Goal: Information Seeking & Learning: Learn about a topic

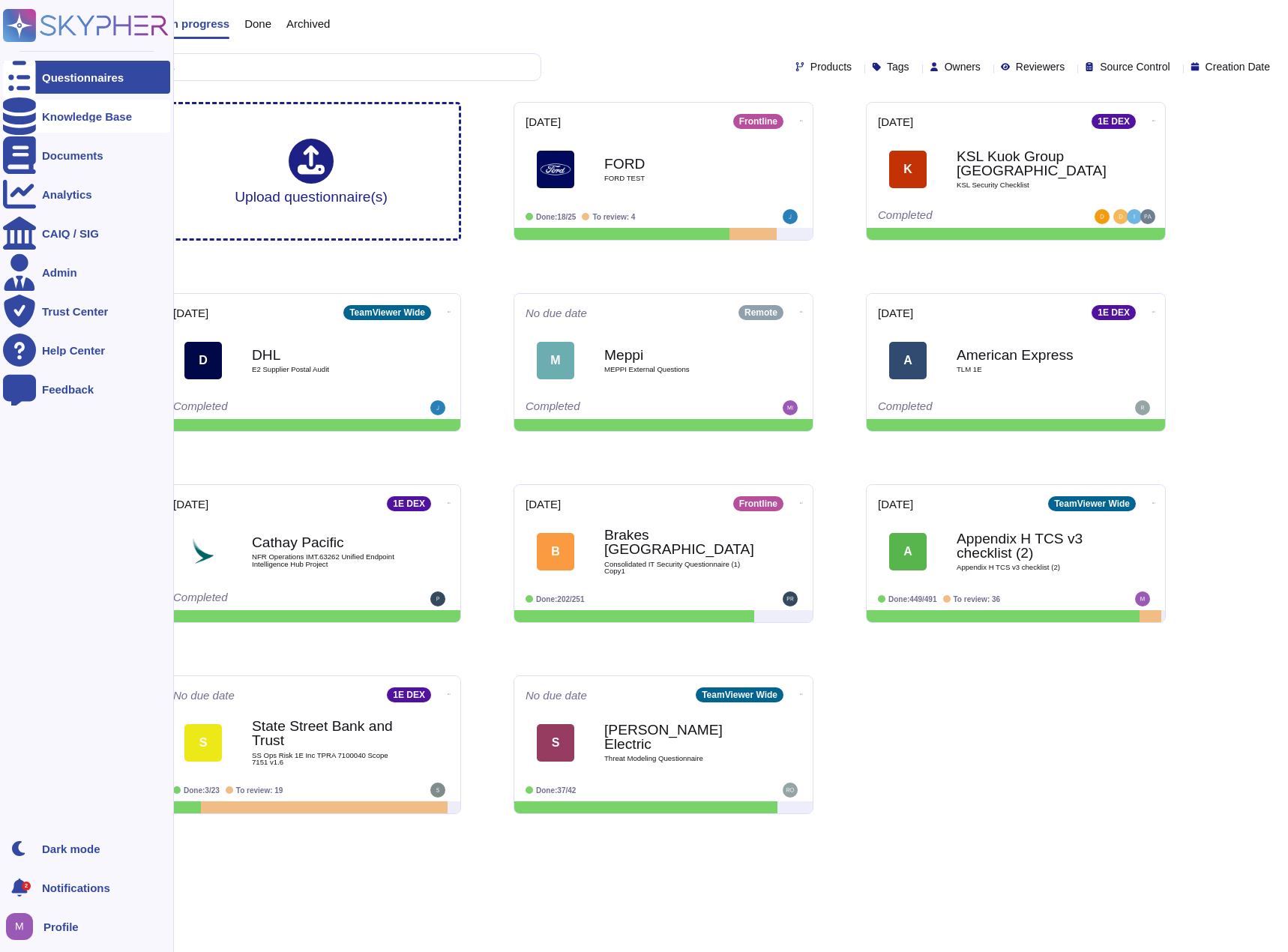
click at [17, 118] on icon at bounding box center [20, 116] width 33 height 38
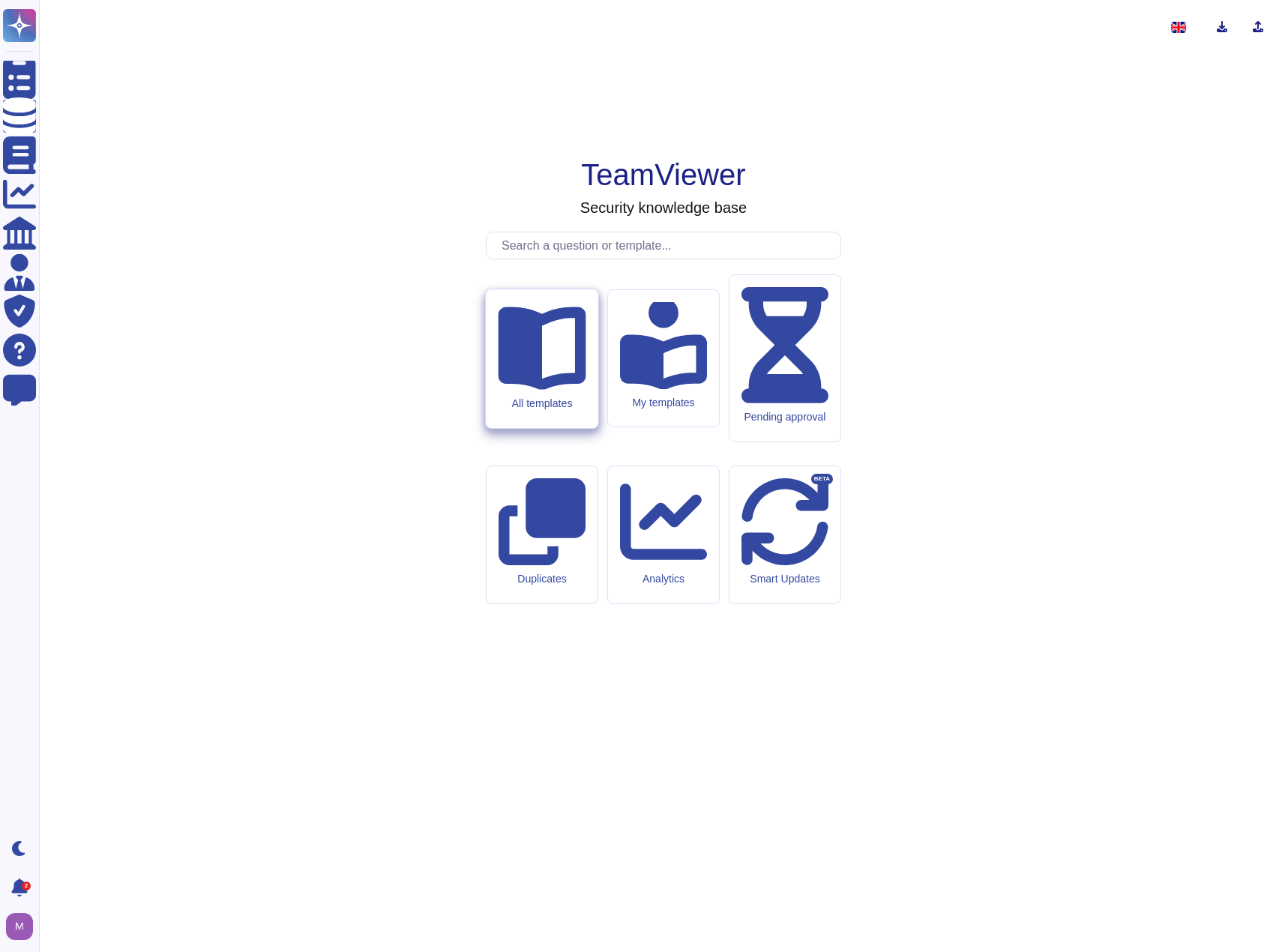
click at [556, 409] on div "All templates" at bounding box center [542, 403] width 88 height 13
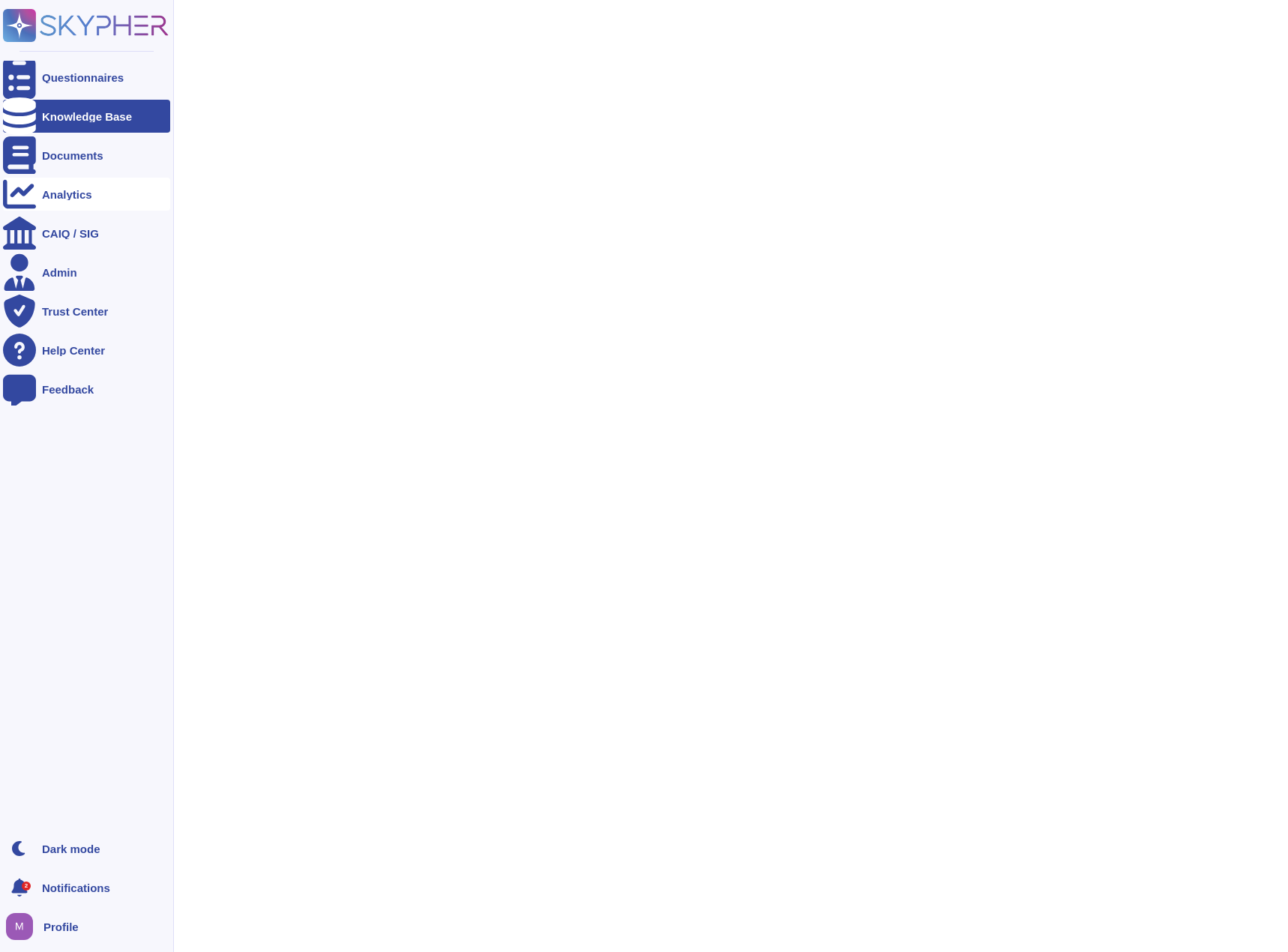
click at [89, 197] on div "Analytics" at bounding box center [66, 195] width 50 height 11
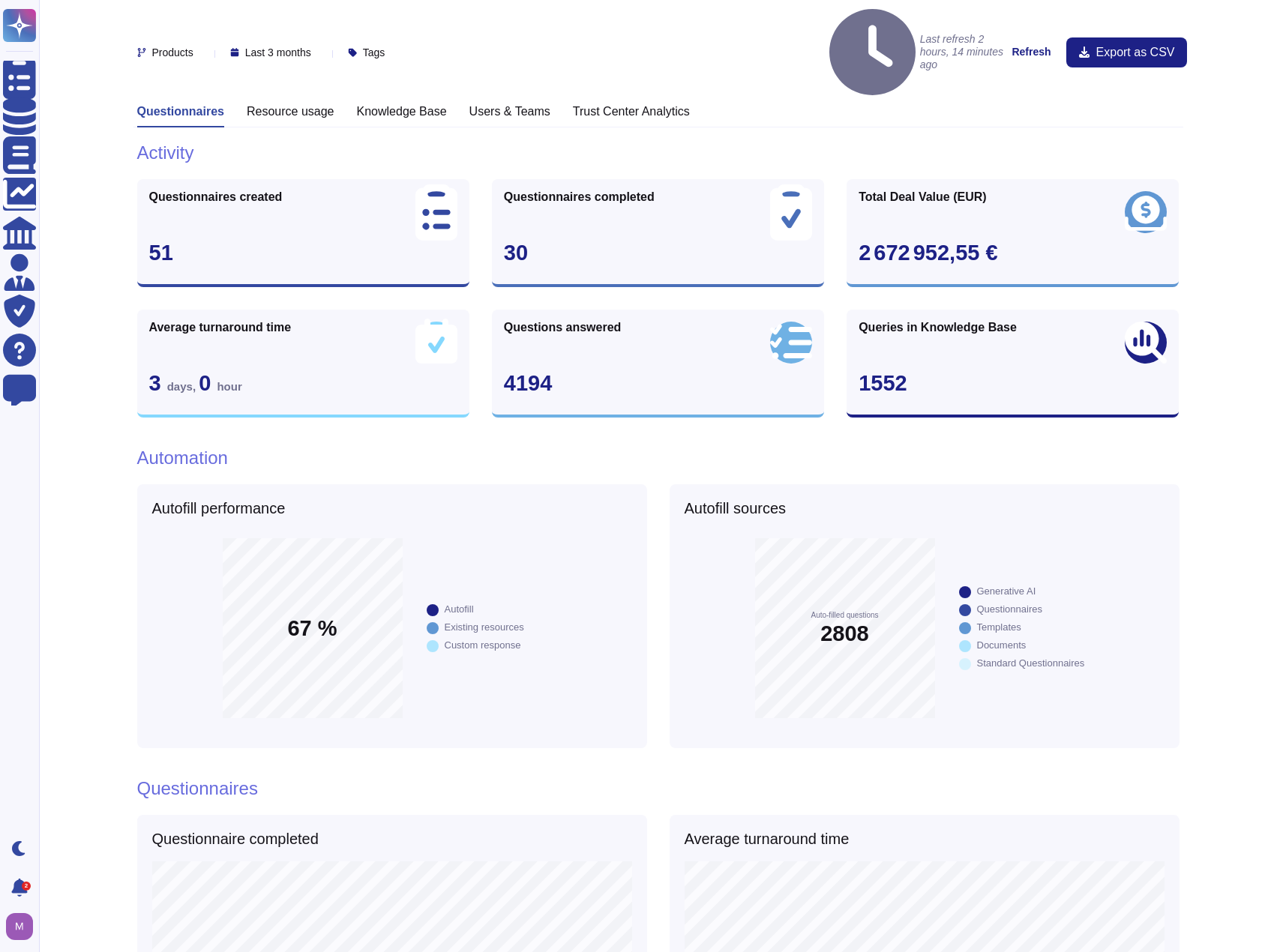
click at [612, 104] on h3 "Trust Center Analytics" at bounding box center [631, 110] width 117 height 14
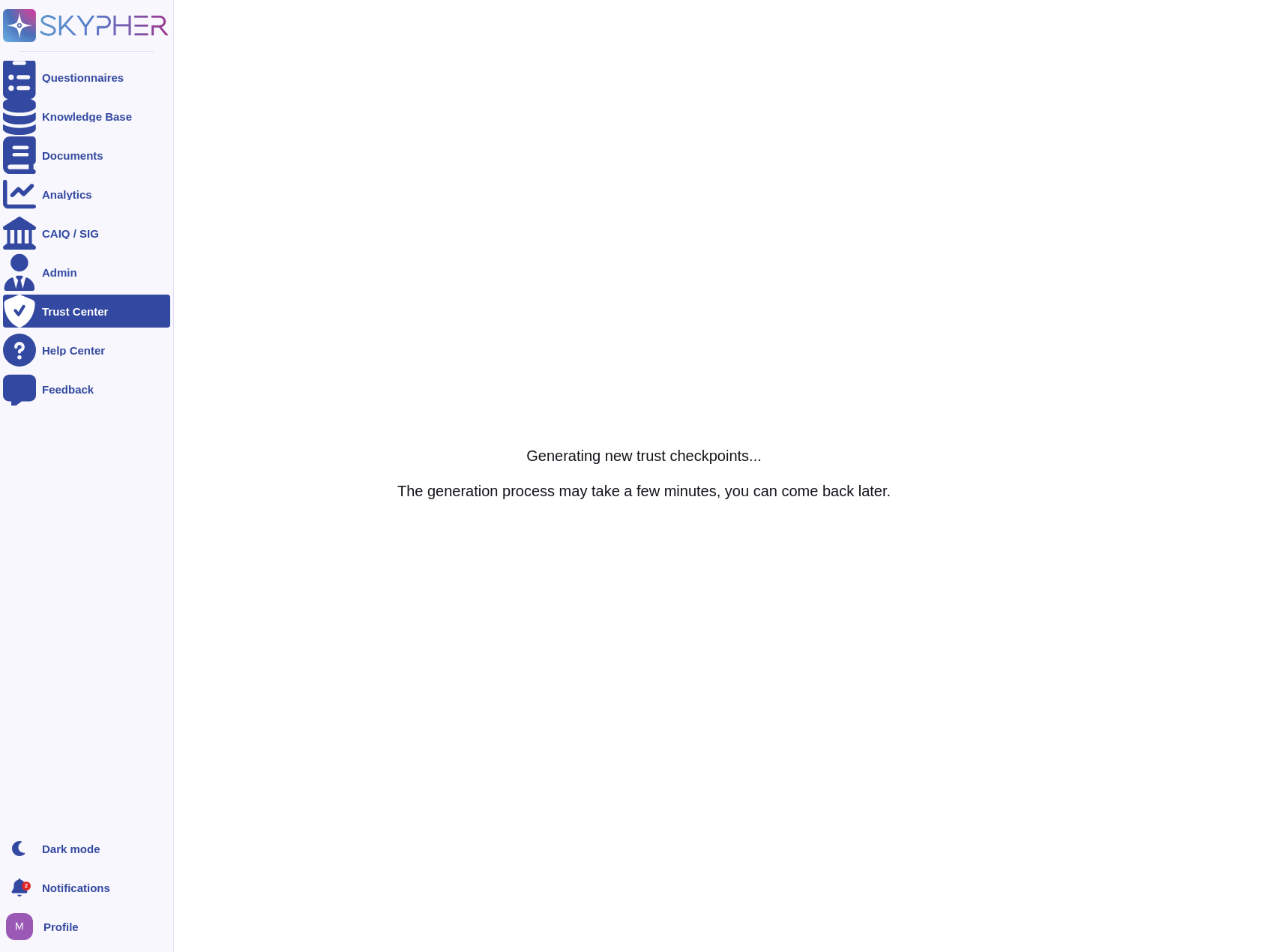
click at [29, 311] on div at bounding box center [20, 311] width 33 height 33
click at [76, 196] on div "Analytics" at bounding box center [66, 195] width 50 height 11
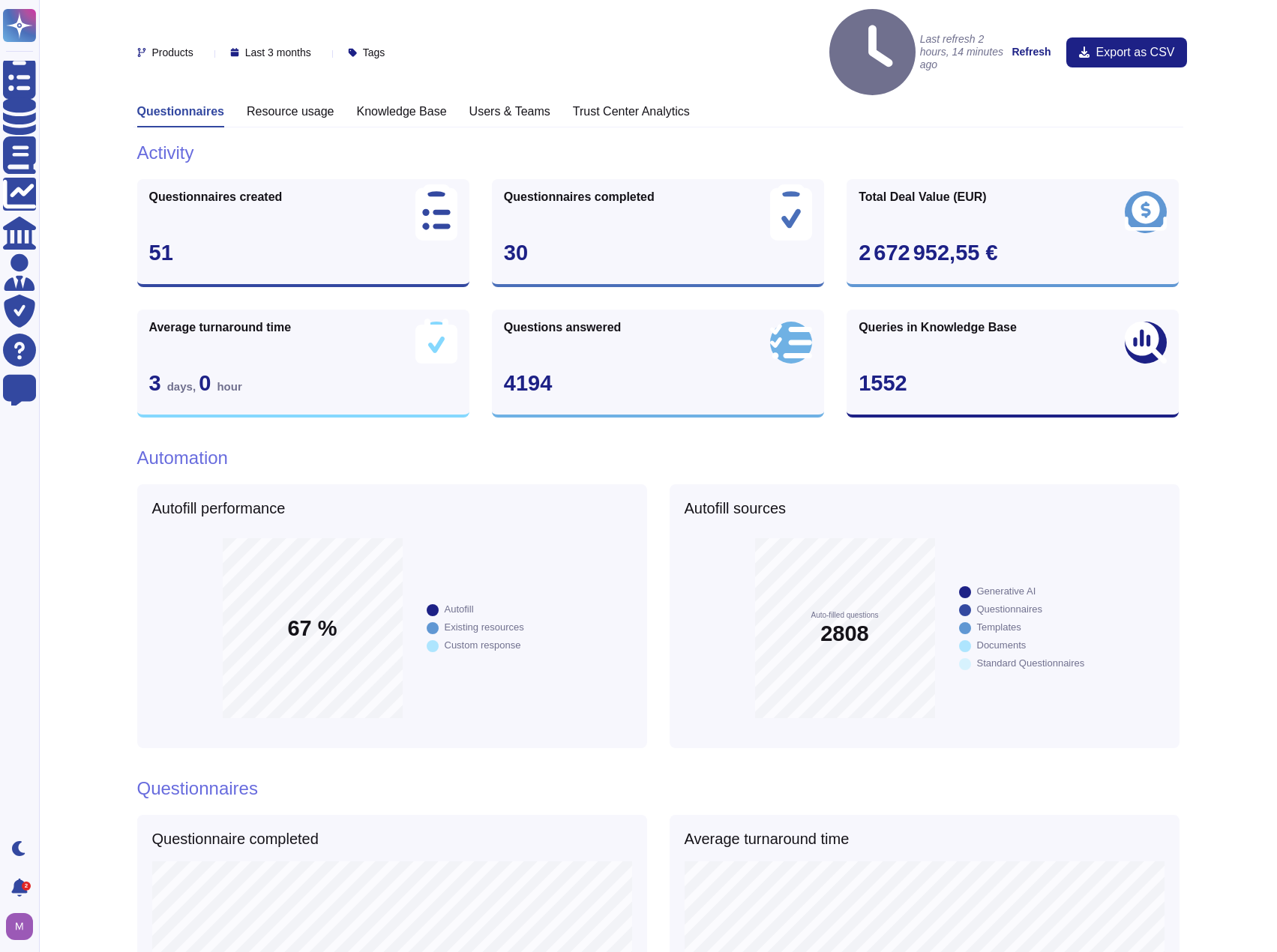
click at [1040, 46] on strong "Refresh" at bounding box center [1031, 52] width 39 height 12
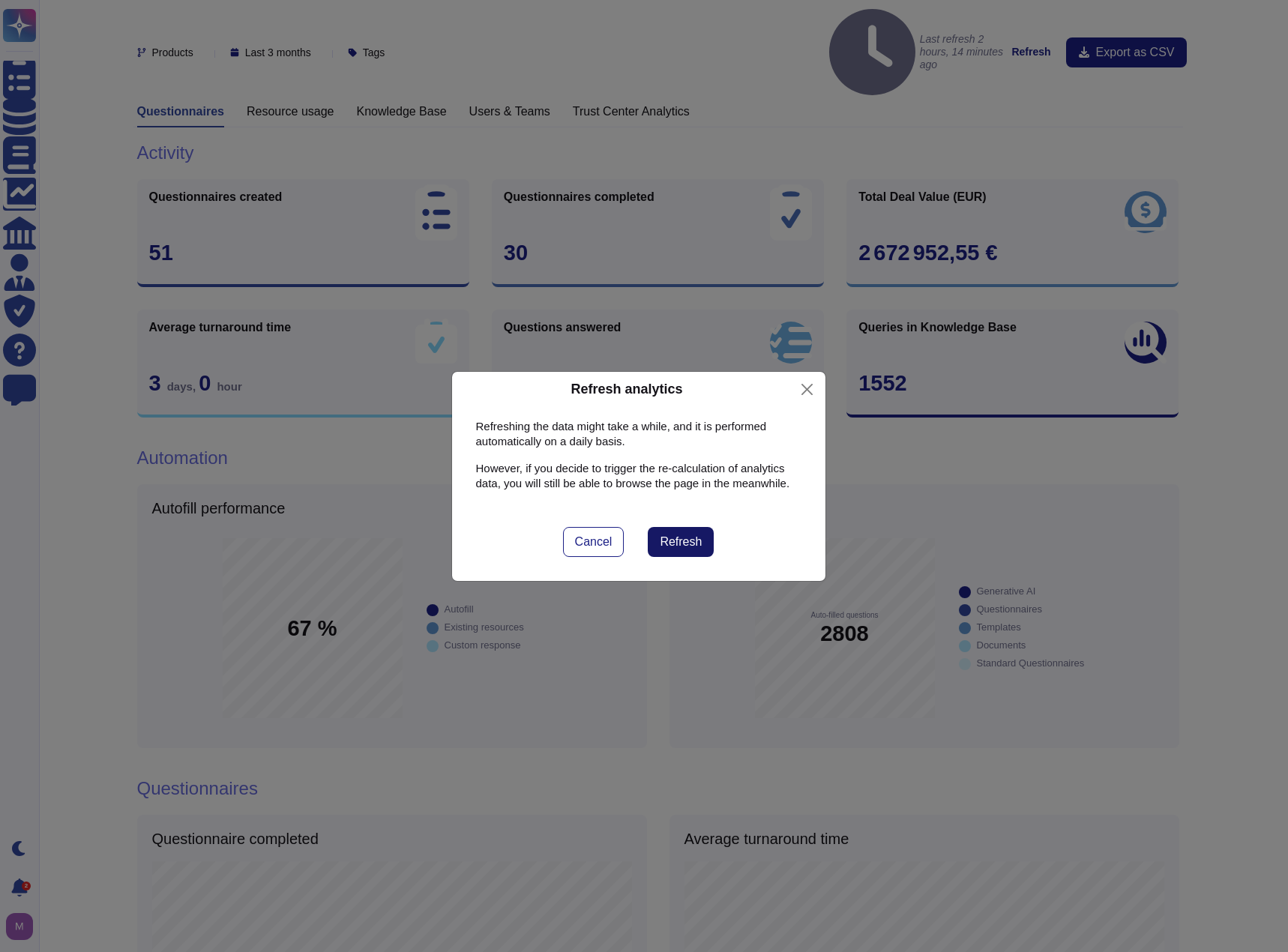
click at [668, 533] on button "Refresh" at bounding box center [681, 541] width 66 height 30
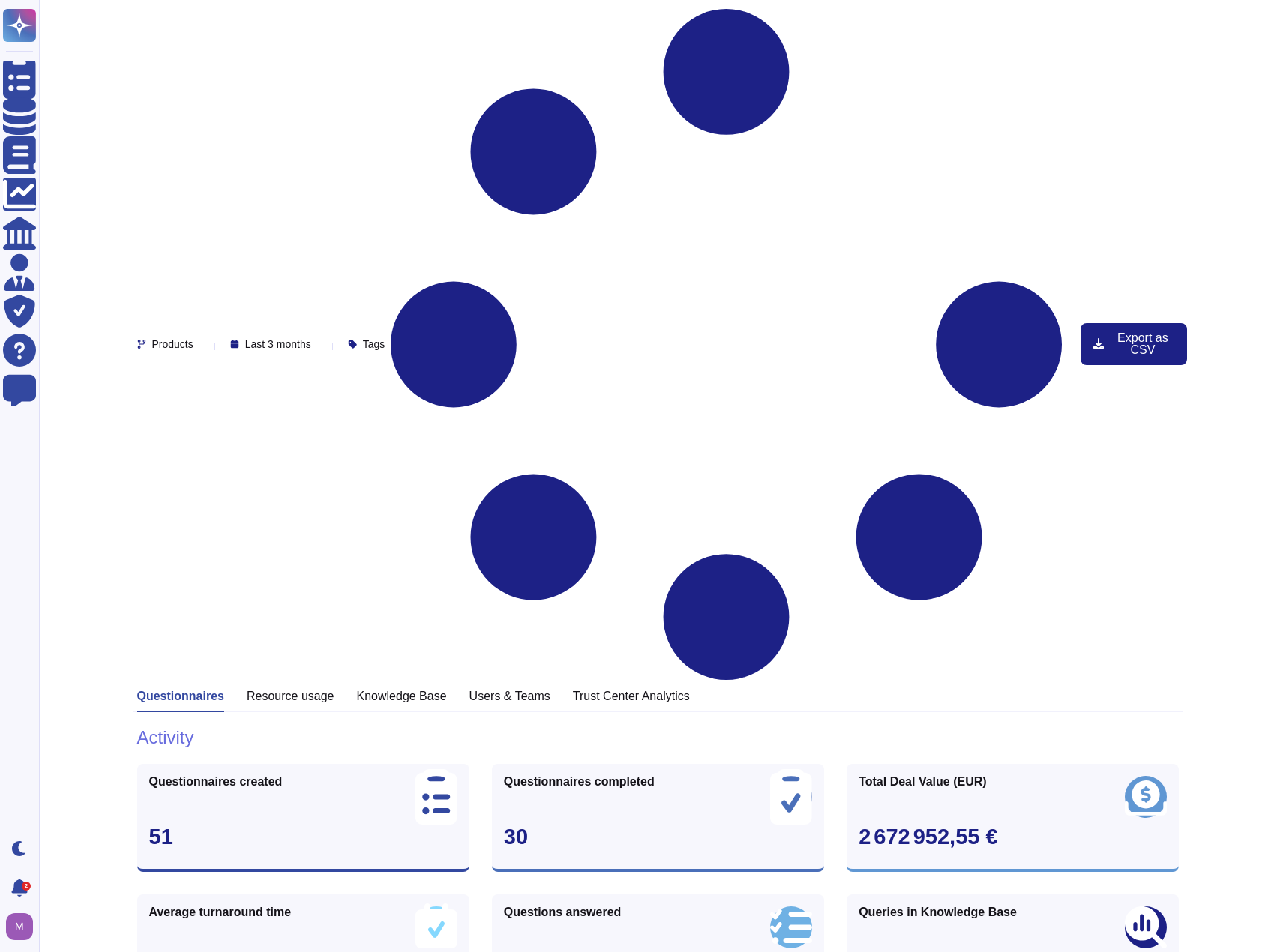
click at [576, 689] on h3 "Trust Center Analytics" at bounding box center [631, 695] width 117 height 14
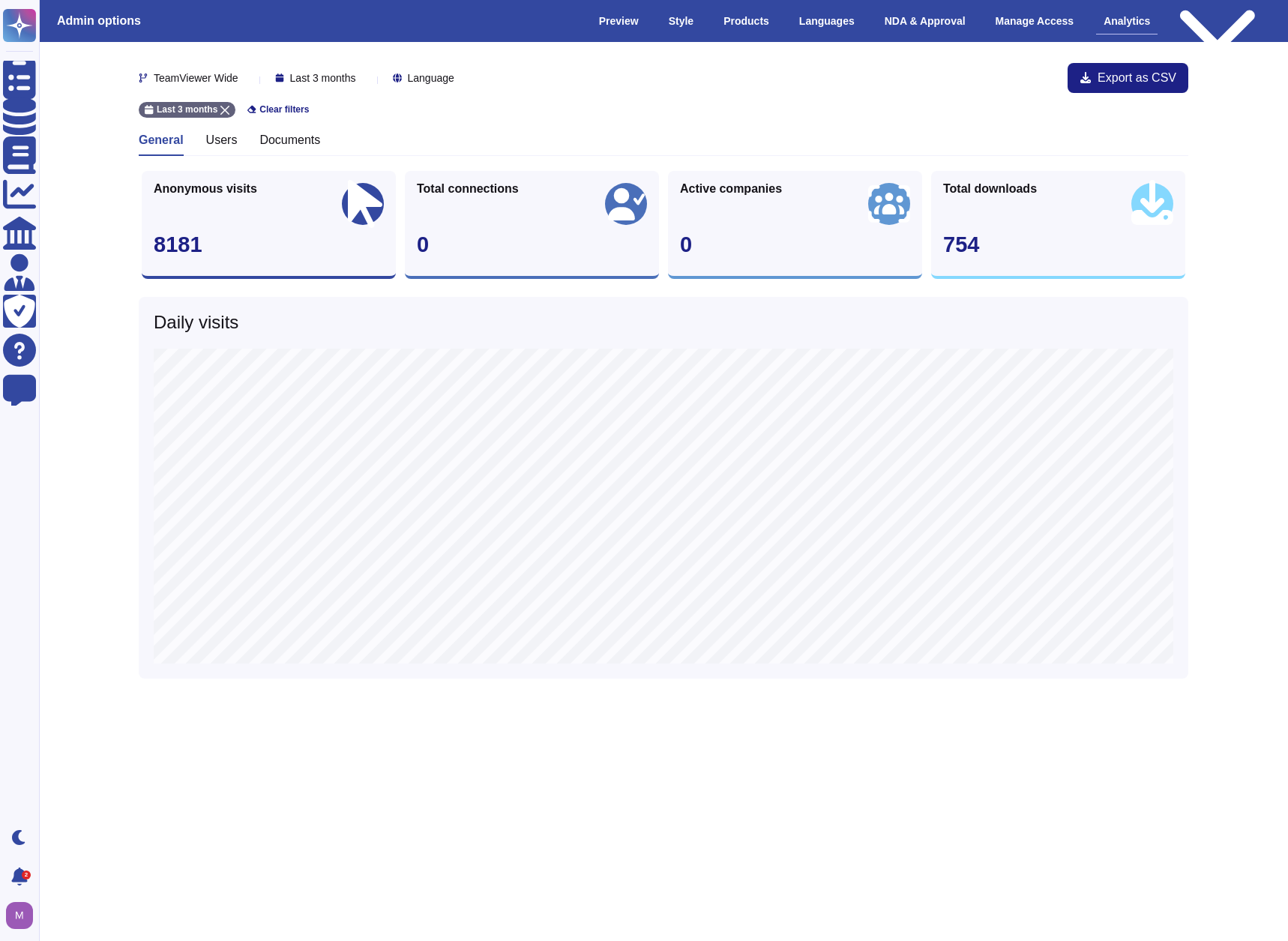
click at [329, 76] on span "Last 3 months" at bounding box center [323, 78] width 66 height 11
click at [340, 222] on span "Last 12 months" at bounding box center [341, 227] width 77 height 13
click at [301, 148] on div "Documents" at bounding box center [290, 144] width 61 height 23
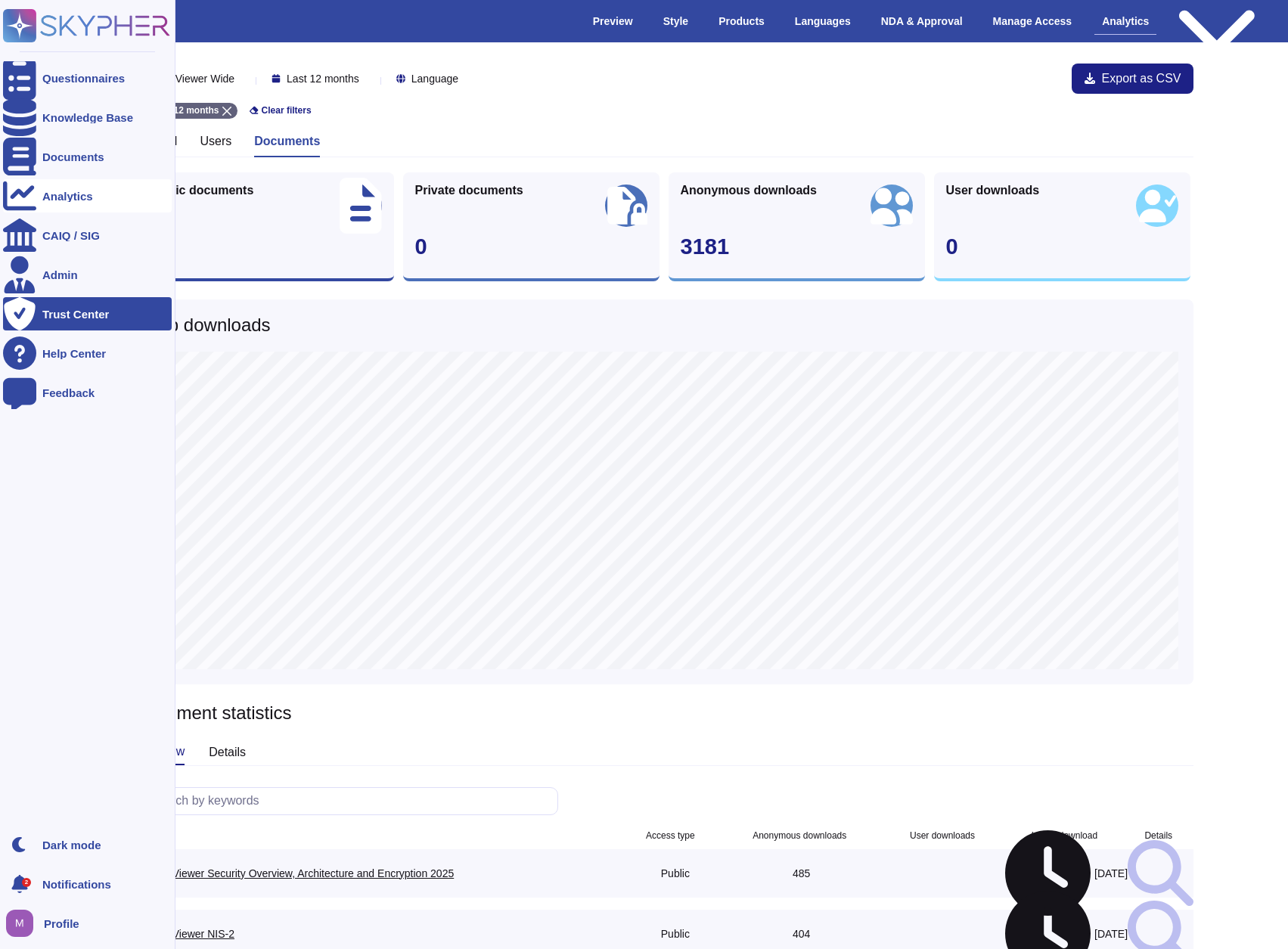
click at [64, 196] on div "Analytics" at bounding box center [67, 196] width 50 height 12
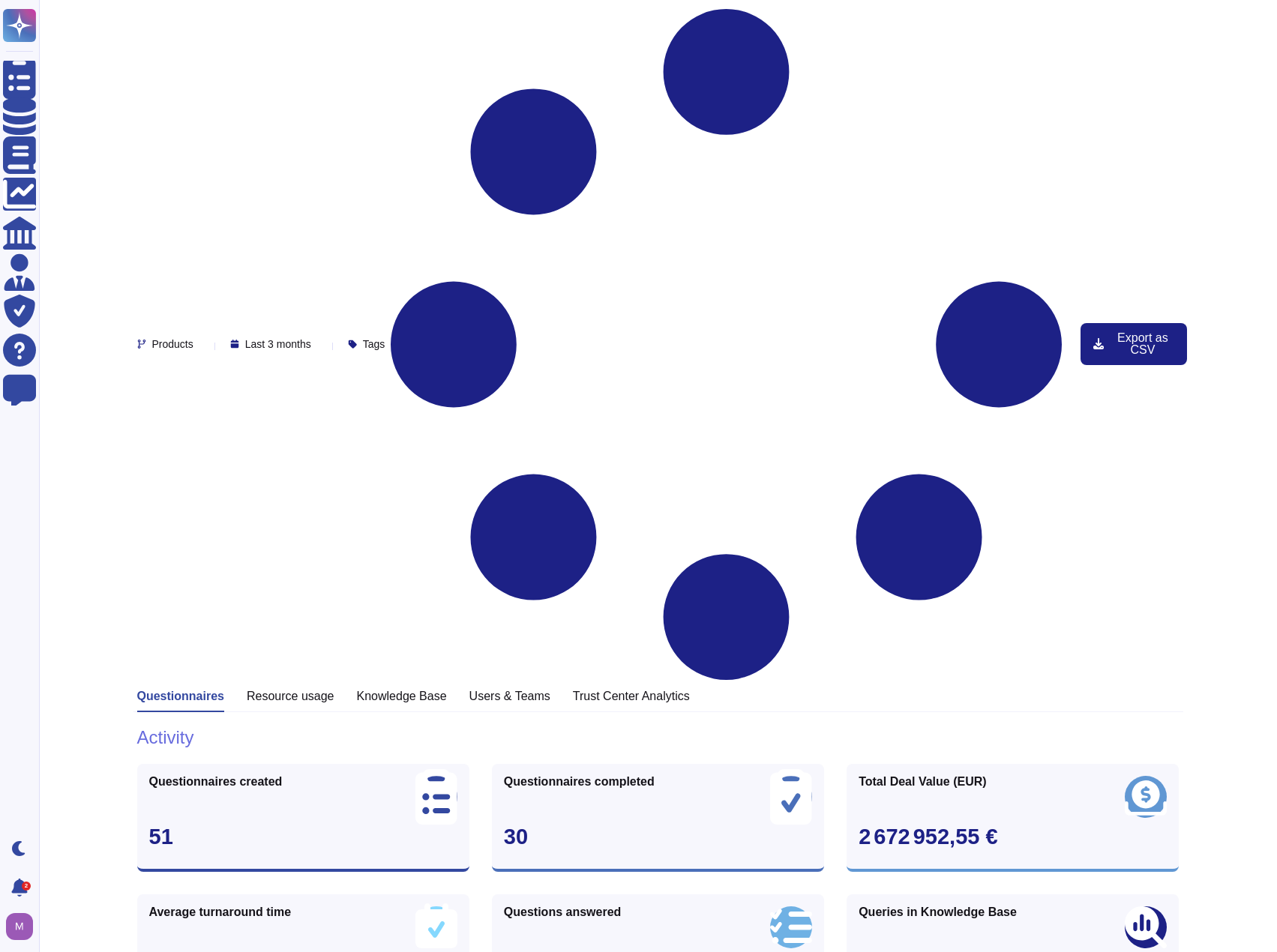
click at [298, 689] on h3 "Resource usage" at bounding box center [290, 695] width 88 height 14
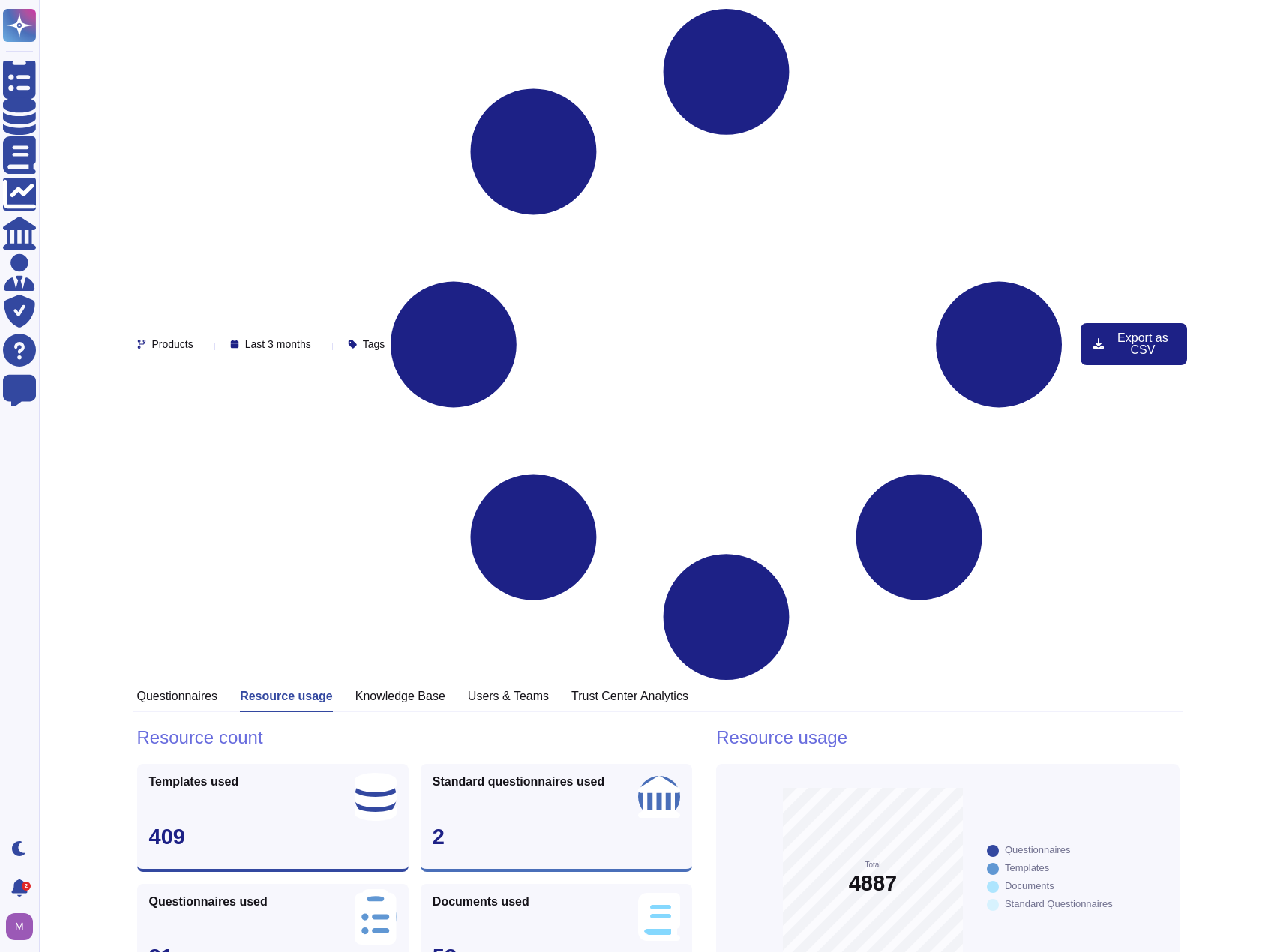
click at [408, 689] on h3 "Knowledge Base" at bounding box center [400, 695] width 90 height 14
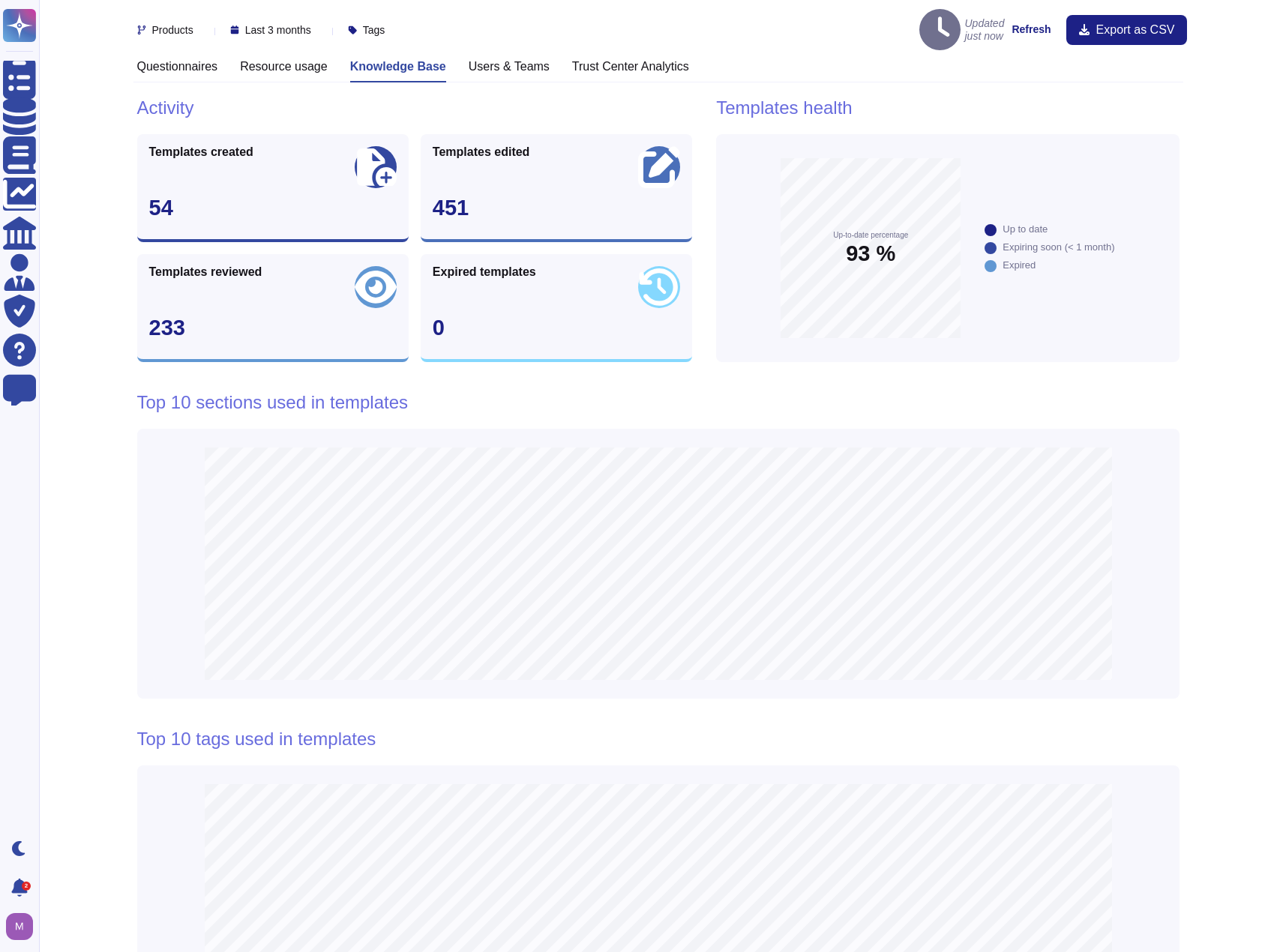
click at [289, 70] on div "Resource usage" at bounding box center [283, 70] width 88 height 23
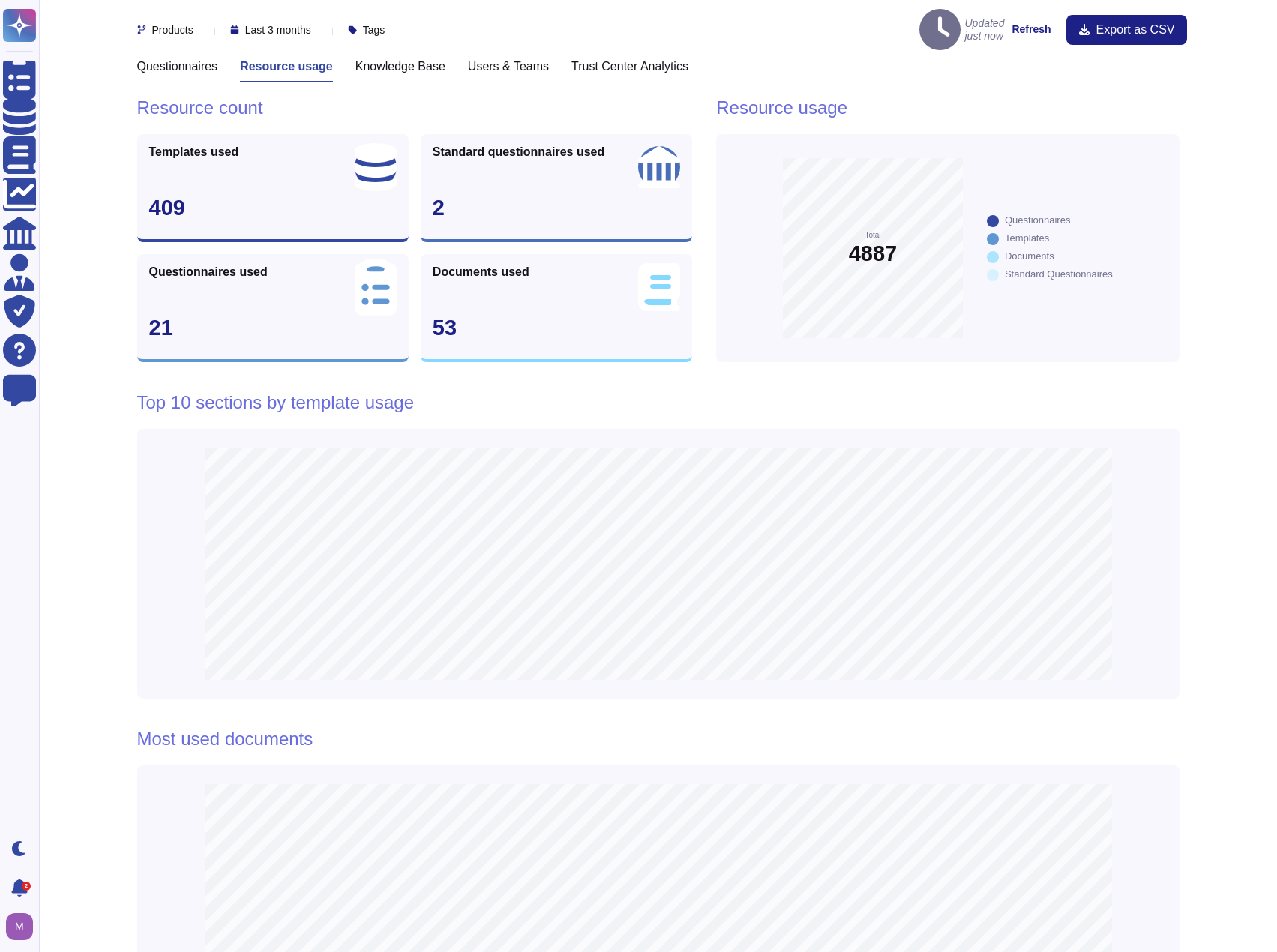
click at [382, 63] on div "Knowledge Base" at bounding box center [400, 70] width 90 height 23
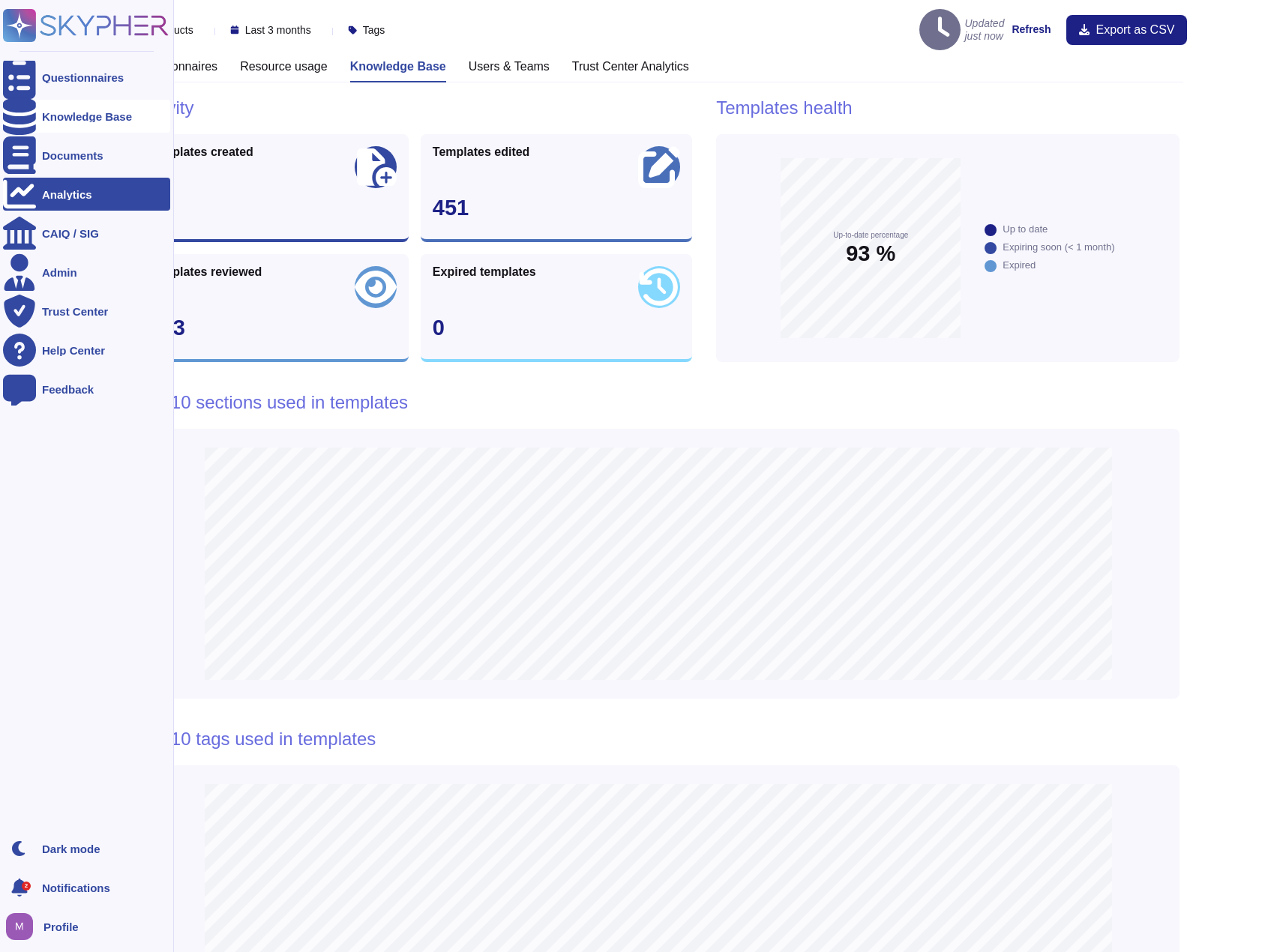
click at [61, 113] on div "Knowledge Base" at bounding box center [87, 117] width 90 height 11
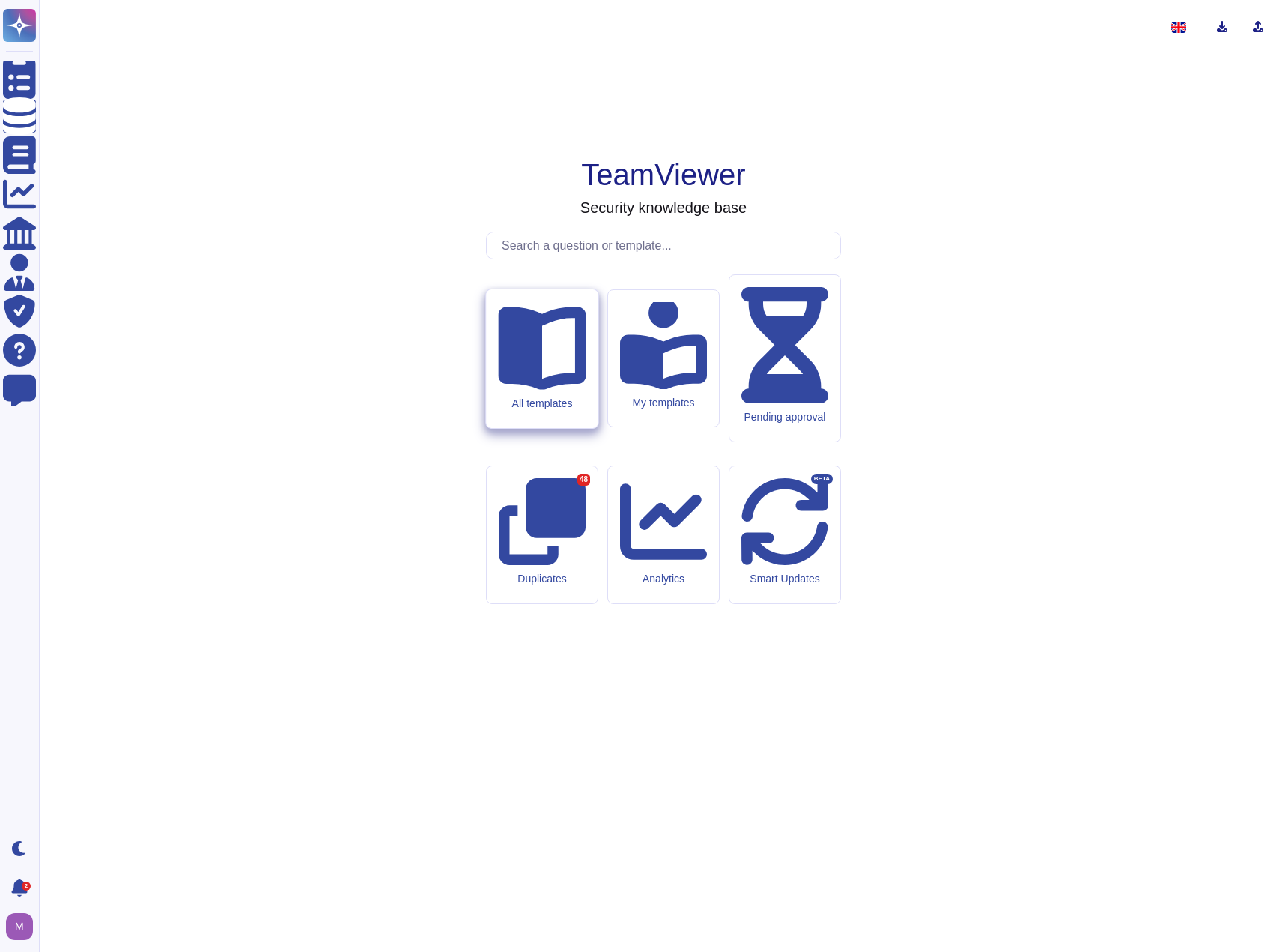
click at [509, 424] on div "All templates" at bounding box center [542, 359] width 112 height 139
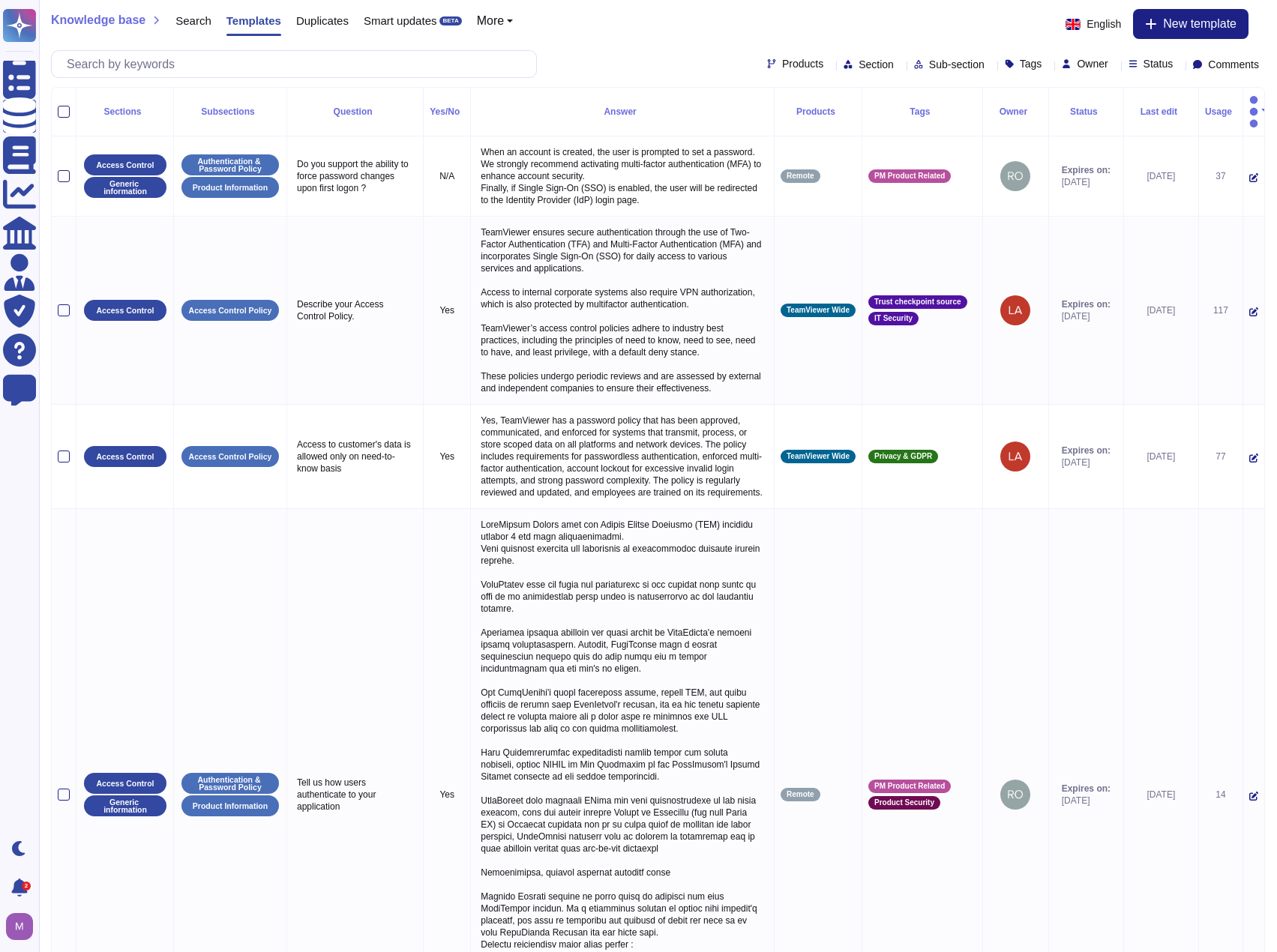
click at [57, 101] on th at bounding box center [64, 112] width 25 height 49
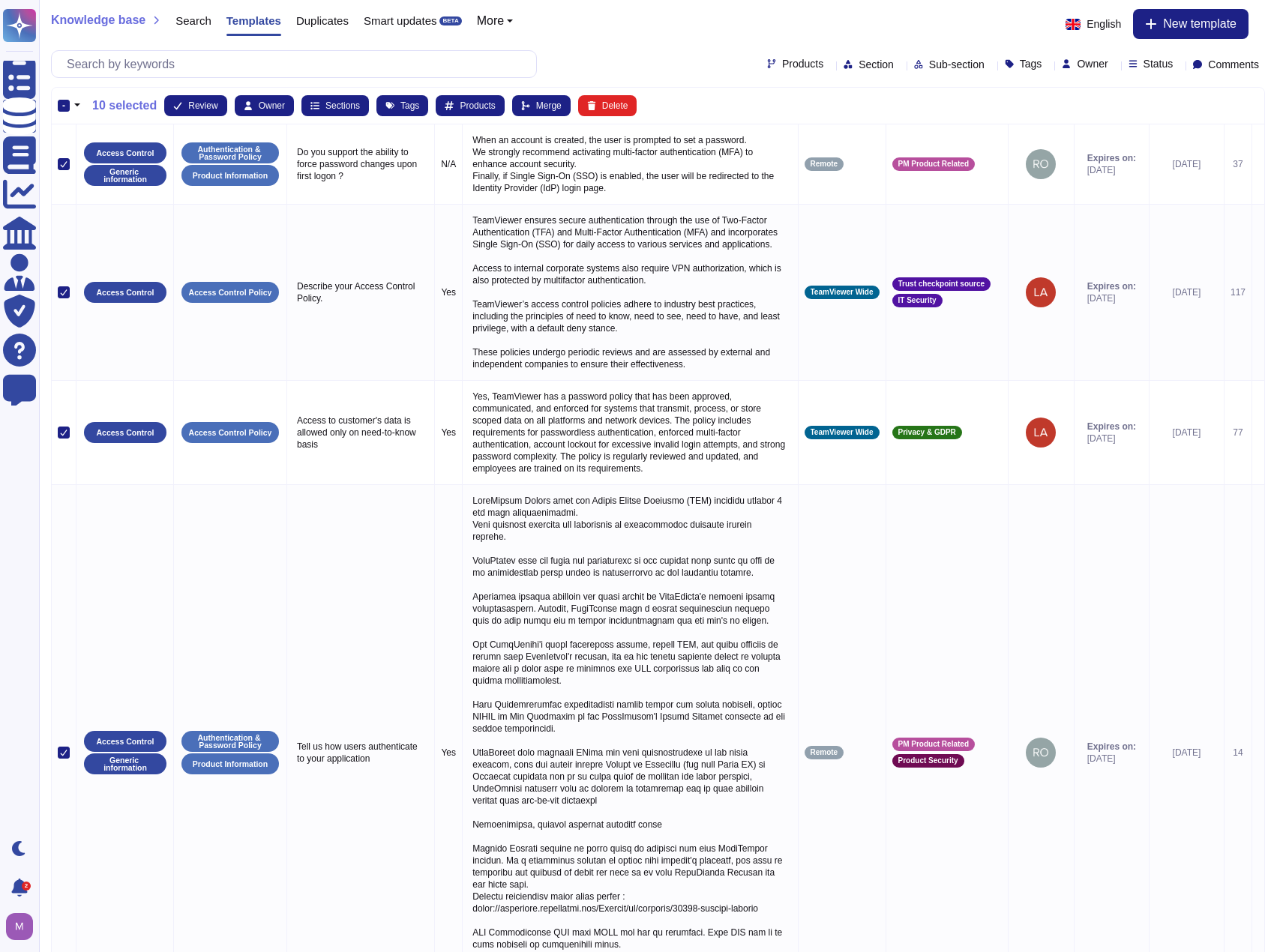
click at [76, 111] on button "button" at bounding box center [77, 106] width 15 height 18
click at [94, 150] on link "Select all" at bounding box center [141, 150] width 142 height 18
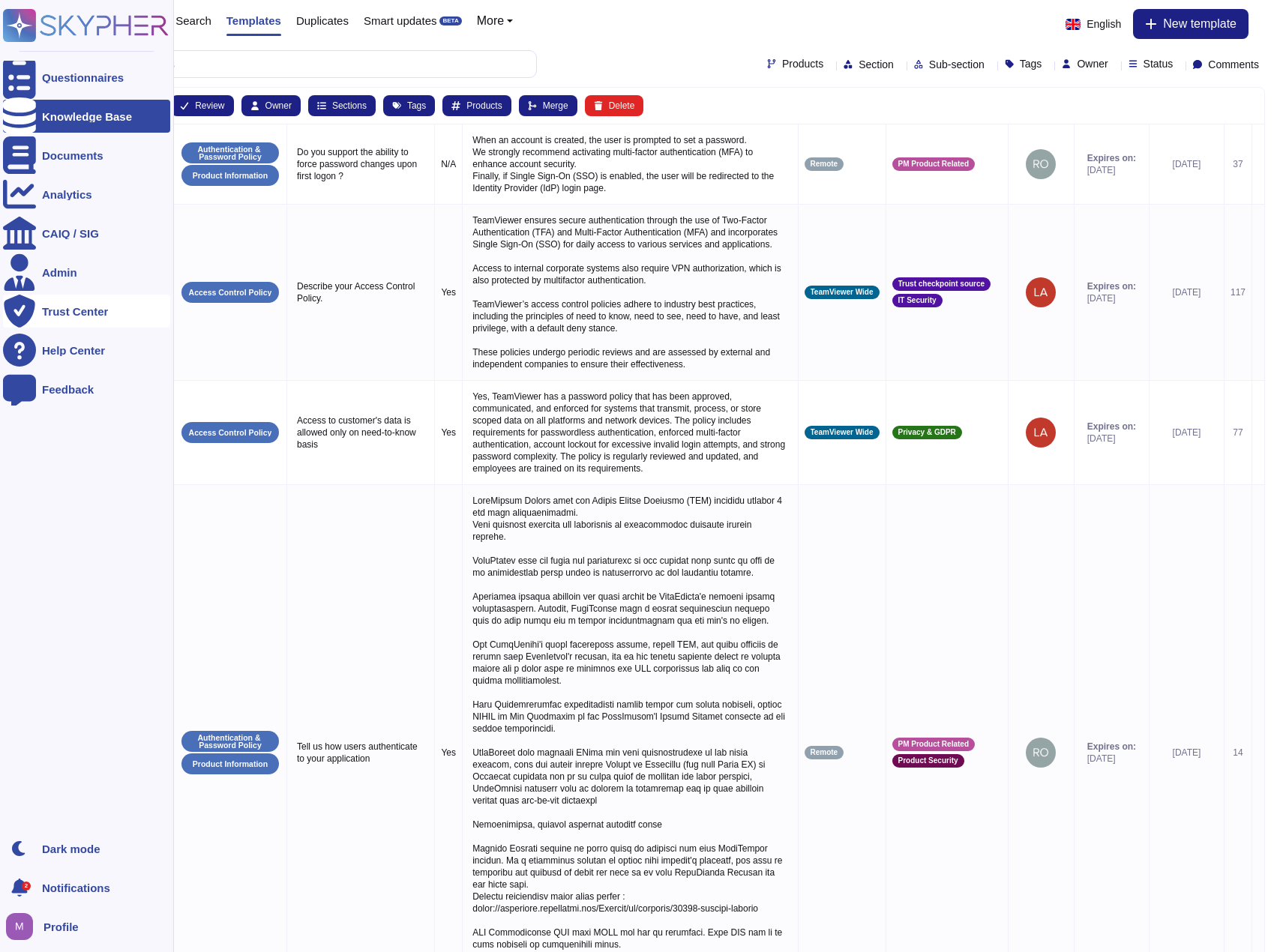
click at [56, 308] on div "Trust Center" at bounding box center [74, 312] width 66 height 11
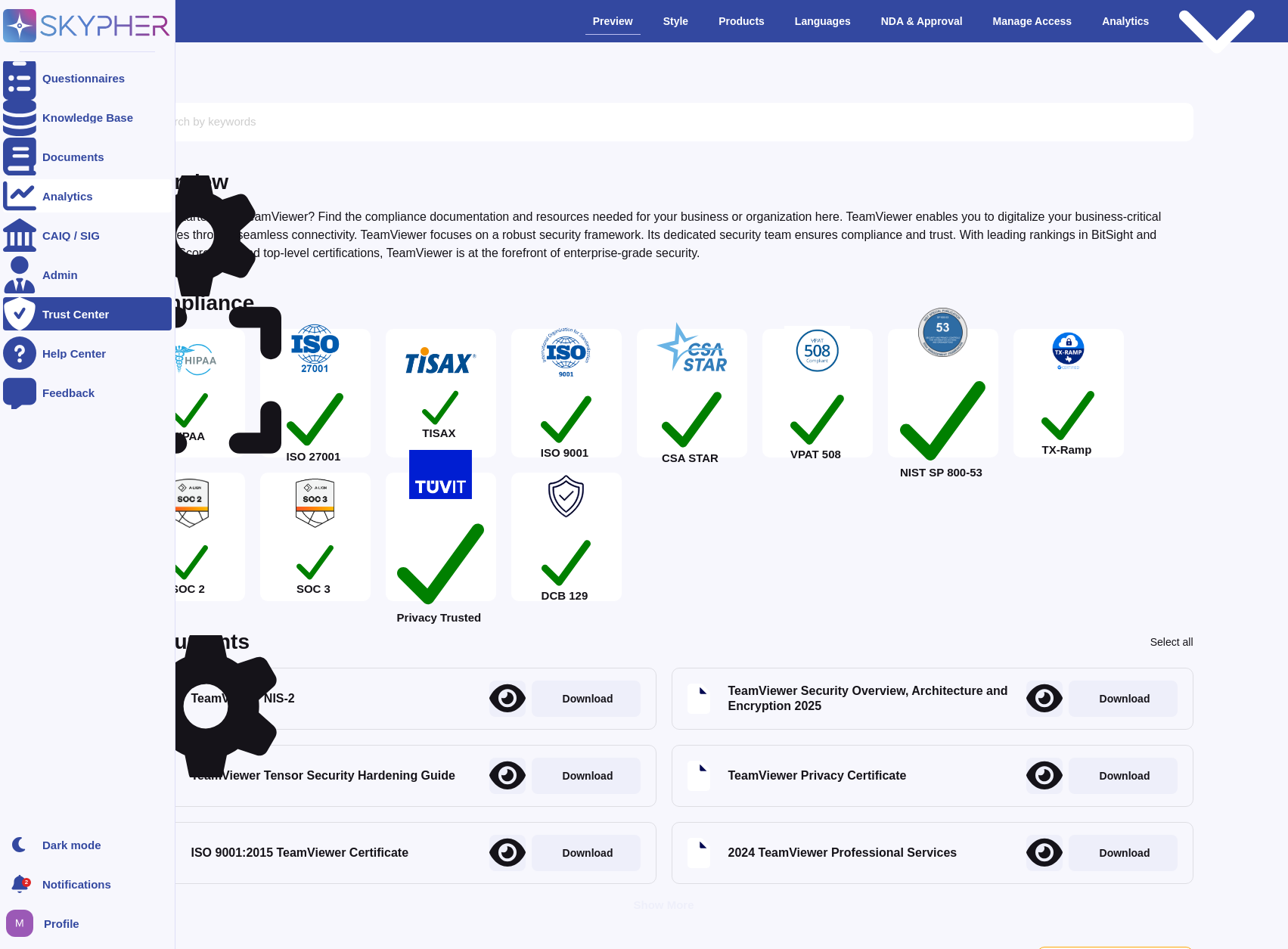
click at [74, 195] on div "Analytics" at bounding box center [67, 196] width 50 height 12
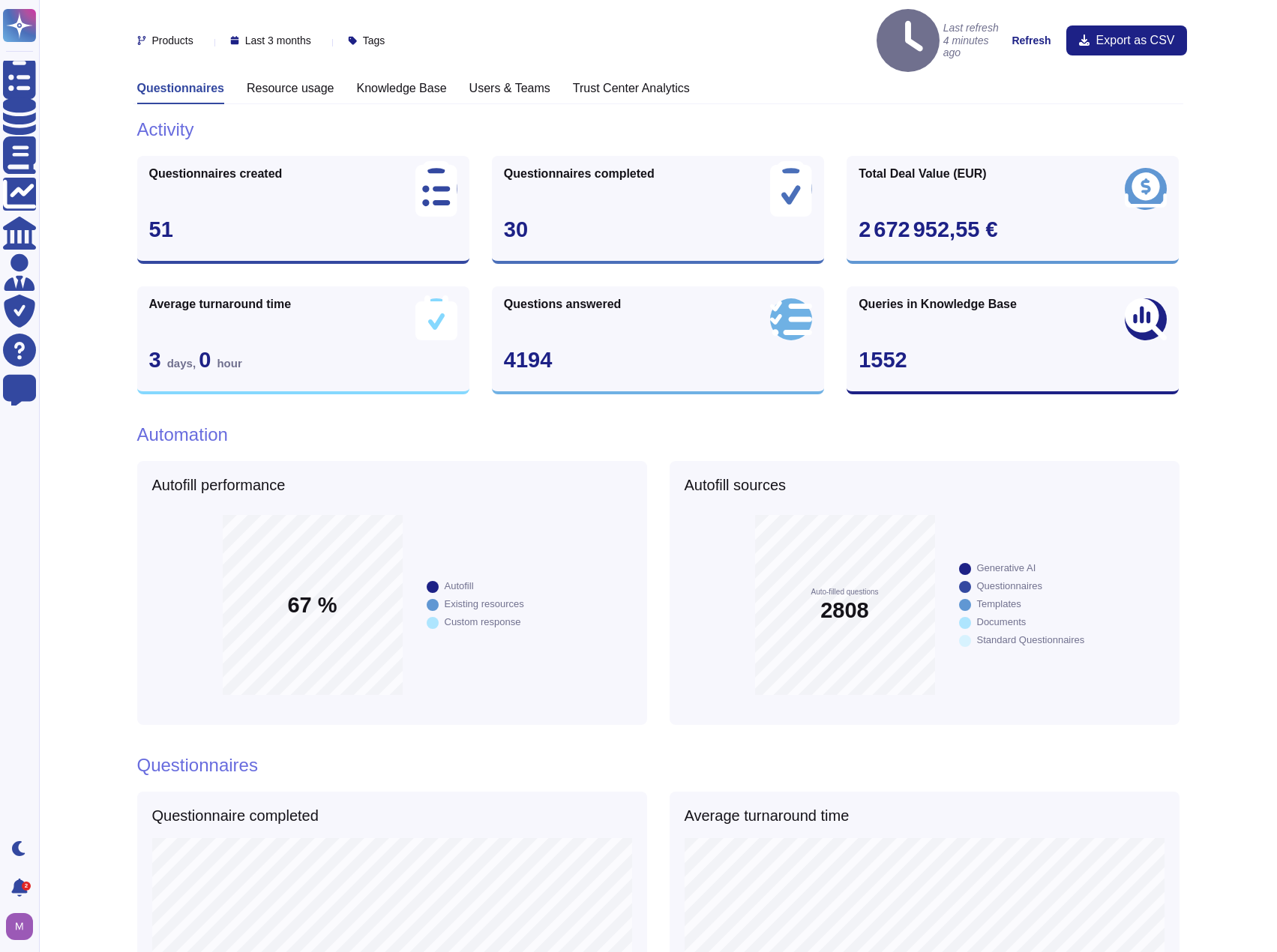
click at [272, 81] on h3 "Resource usage" at bounding box center [290, 88] width 88 height 14
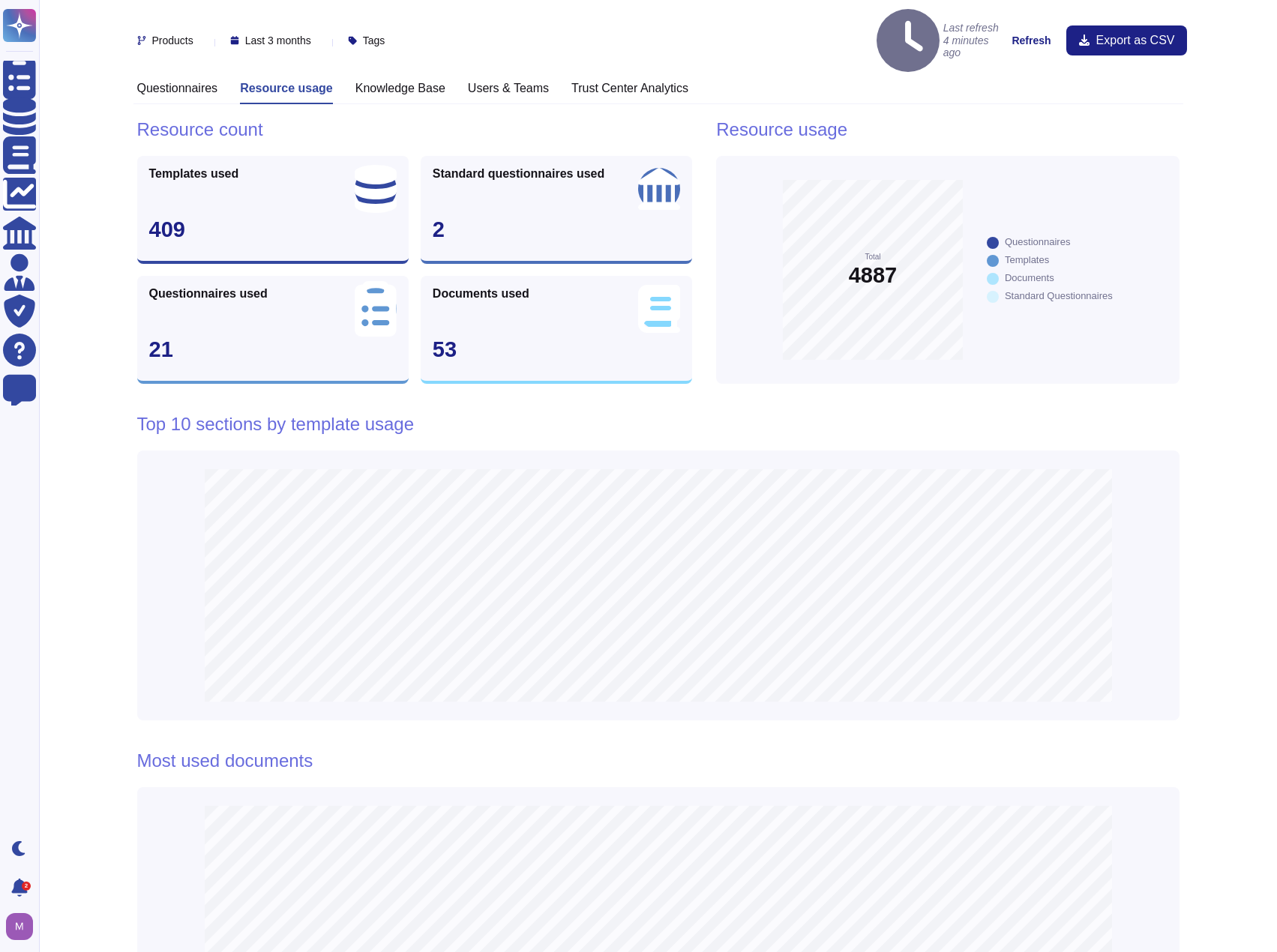
click at [311, 35] on span "Last 3 months" at bounding box center [278, 40] width 66 height 11
click at [318, 166] on span "Last 12 months" at bounding box center [297, 172] width 77 height 13
